Goal: Complete application form

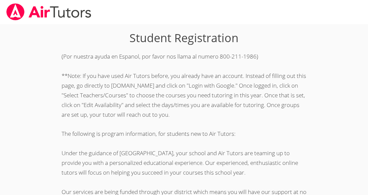
scroll to position [219, 0]
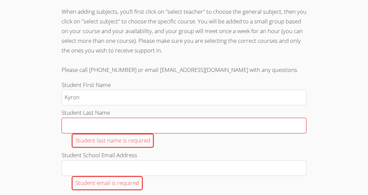
type input "Kyron"
click at [110, 118] on input "Student Last Name Student last name is required" at bounding box center [184, 126] width 245 height 16
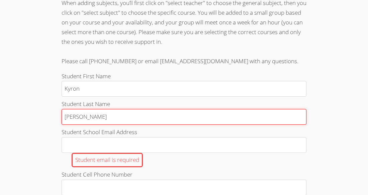
scroll to position [229, 0]
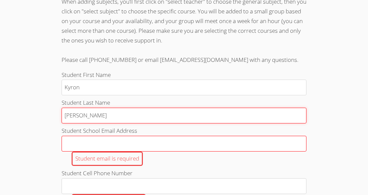
type input "[PERSON_NAME]"
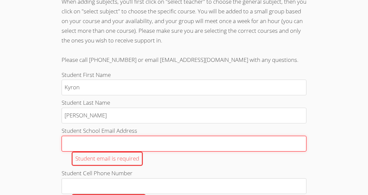
click at [92, 139] on input "Student School Email Address Student email is required" at bounding box center [184, 144] width 245 height 16
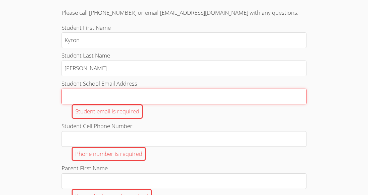
scroll to position [277, 0]
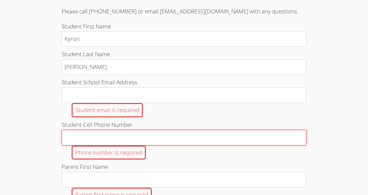
click at [91, 134] on input "Student Cell Phone Number Phone number is required" at bounding box center [184, 138] width 245 height 16
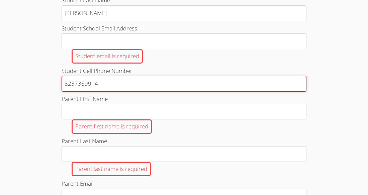
scroll to position [332, 0]
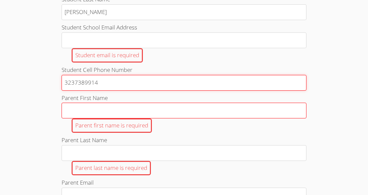
type input "3237389914"
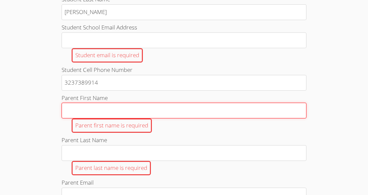
click at [133, 110] on input "Parent First Name Parent first name is required" at bounding box center [184, 111] width 245 height 16
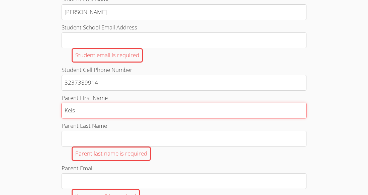
type input "Keish"
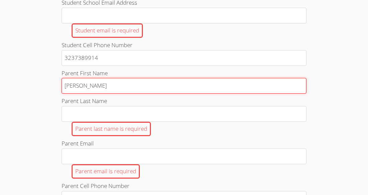
scroll to position [357, 0]
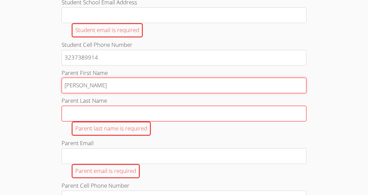
type input "[PERSON_NAME]"
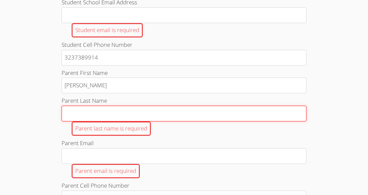
click at [107, 115] on input "Parent Last Name Parent last name is required" at bounding box center [184, 114] width 245 height 16
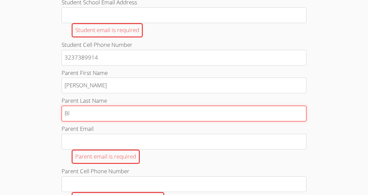
type input "B"
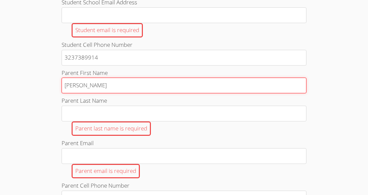
click at [119, 83] on input "[PERSON_NAME]" at bounding box center [184, 86] width 245 height 16
type input "[PERSON_NAME]"
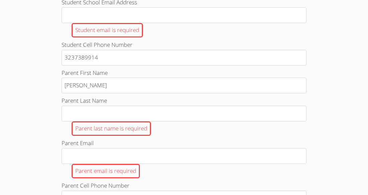
click at [88, 103] on span "Parent Last Name" at bounding box center [85, 101] width 46 height 8
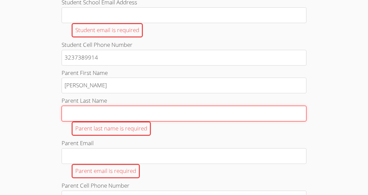
click at [88, 106] on input "Parent Last Name Parent last name is required" at bounding box center [184, 114] width 245 height 16
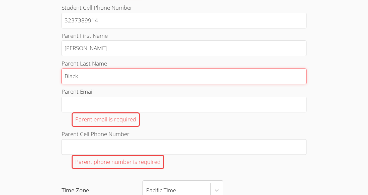
scroll to position [404, 0]
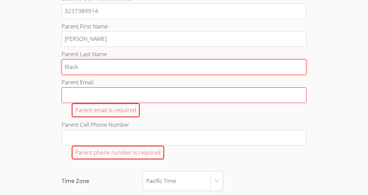
type input "Black"
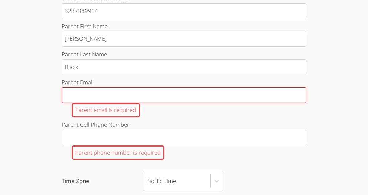
click at [74, 97] on input "Parent Email Parent email is required" at bounding box center [184, 95] width 245 height 16
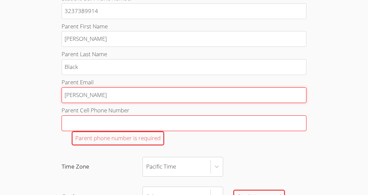
type input "[PERSON_NAME]"
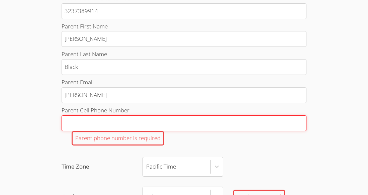
click at [76, 122] on input "Parent Cell Phone Number Parent phone number is required" at bounding box center [184, 123] width 245 height 16
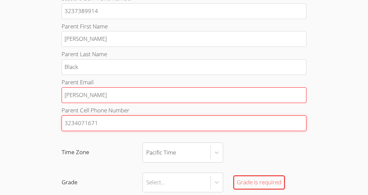
type input "3234071671"
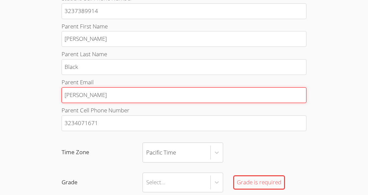
click at [91, 98] on input "[PERSON_NAME]" at bounding box center [184, 95] width 245 height 16
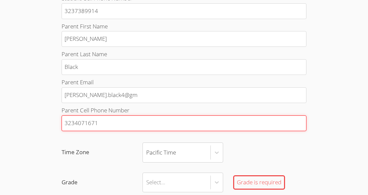
click at [270, 118] on input "3234071671" at bounding box center [184, 123] width 245 height 16
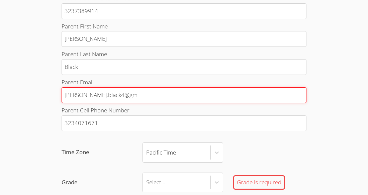
click at [154, 96] on input "[PERSON_NAME].black4@gm" at bounding box center [184, 95] width 245 height 16
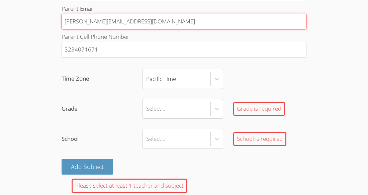
scroll to position [478, 0]
type input "[PERSON_NAME][EMAIL_ADDRESS][DOMAIN_NAME]"
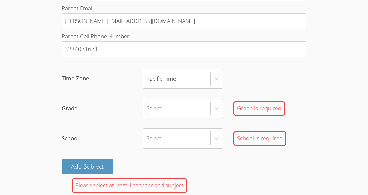
click at [155, 106] on div "Select..." at bounding box center [155, 109] width 19 height 10
click at [147, 106] on input "Grade Select... Grade is required" at bounding box center [146, 108] width 1 height 15
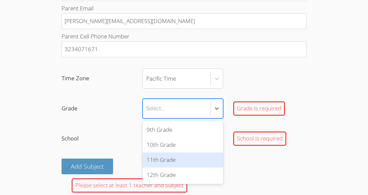
click at [181, 155] on div "11th Grade" at bounding box center [183, 160] width 81 height 15
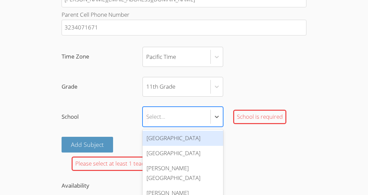
click at [168, 139] on div "[GEOGRAPHIC_DATA]" at bounding box center [183, 138] width 81 height 15
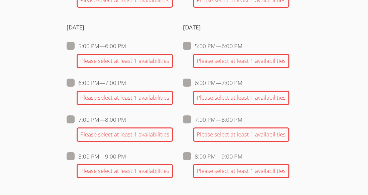
scroll to position [829, 0]
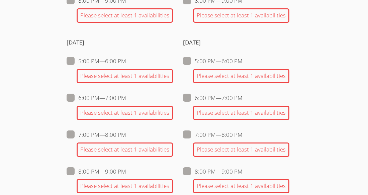
click at [243, 98] on span at bounding box center [243, 98] width 0 height 8
click at [243, 98] on input "6:00 PM — 7:00 PM" at bounding box center [246, 97] width 6 height 6
checkbox input "true"
checkbox input "false"
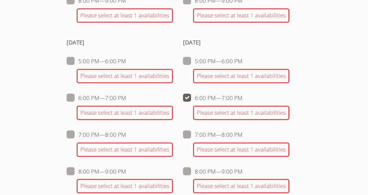
checkbox input "false"
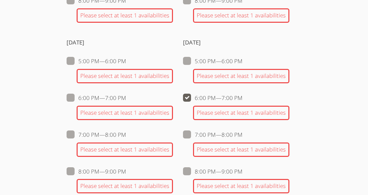
checkbox input "false"
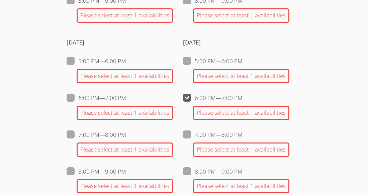
checkbox input "false"
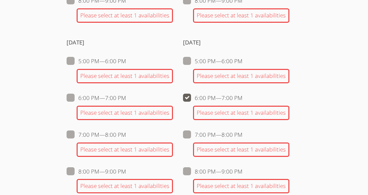
checkbox input "false"
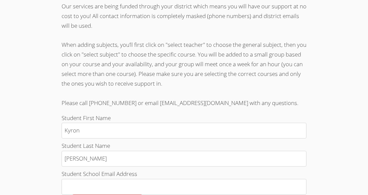
scroll to position [185, 0]
